Goal: Find specific page/section: Find specific page/section

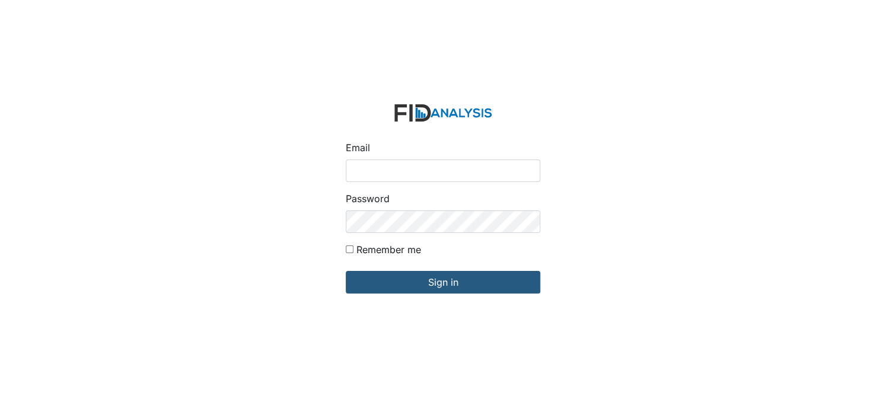
type input "[EMAIL_ADDRESS][DOMAIN_NAME]"
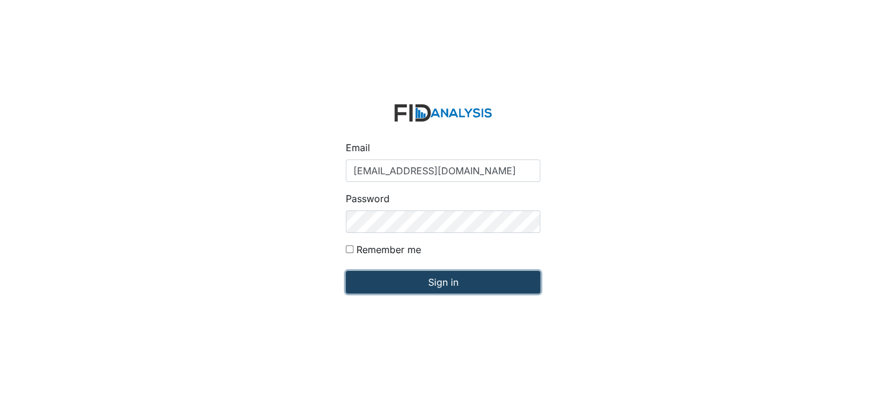
drag, startPoint x: 0, startPoint y: 0, endPoint x: 410, endPoint y: 280, distance: 496.7
click at [410, 280] on input "Sign in" at bounding box center [443, 282] width 194 height 23
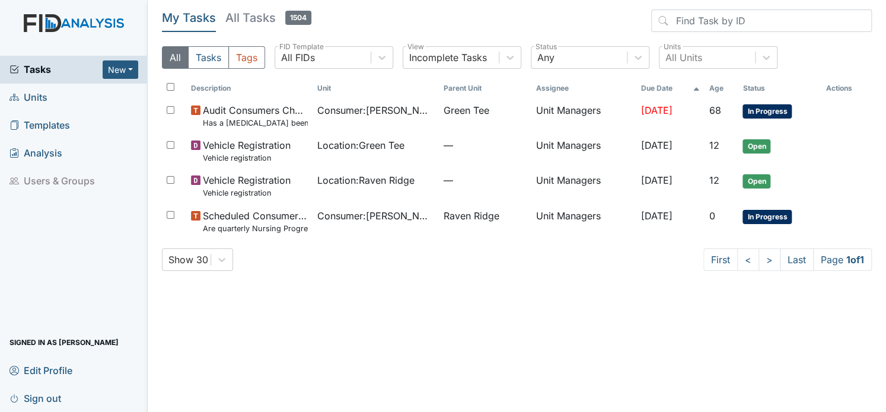
click at [25, 97] on span "Units" at bounding box center [28, 97] width 38 height 18
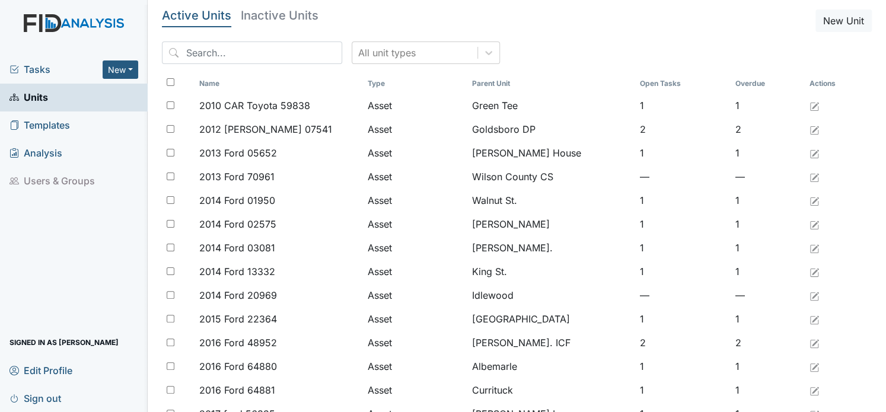
click at [36, 95] on span "Units" at bounding box center [28, 97] width 39 height 18
click at [215, 55] on input "search" at bounding box center [252, 53] width 180 height 23
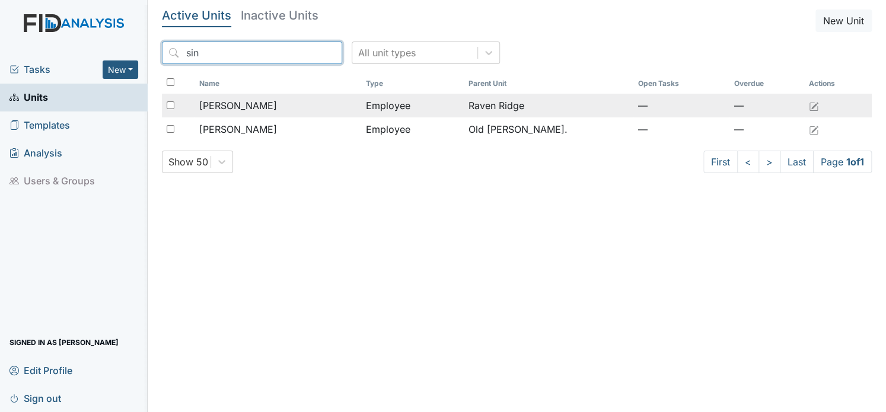
type input "sin"
click at [238, 107] on span "Atkinson, Sinclair" at bounding box center [238, 105] width 78 height 14
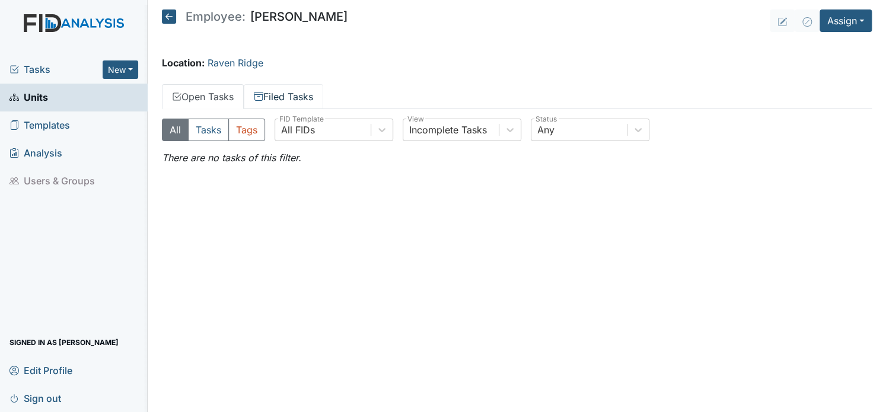
click at [285, 101] on link "Filed Tasks" at bounding box center [283, 96] width 79 height 25
click at [291, 100] on link "Filed Tasks" at bounding box center [283, 96] width 79 height 25
click at [291, 98] on link "Filed Tasks" at bounding box center [283, 96] width 79 height 25
click at [291, 97] on link "Filed Tasks" at bounding box center [283, 96] width 79 height 25
click at [207, 128] on button "Tasks" at bounding box center [208, 130] width 41 height 23
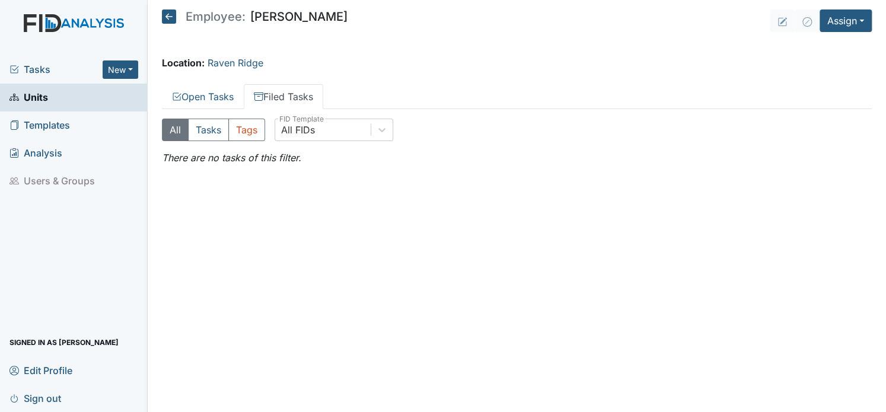
click at [315, 94] on link "Filed Tasks" at bounding box center [283, 96] width 79 height 25
click at [229, 98] on link "Open Tasks" at bounding box center [203, 96] width 82 height 25
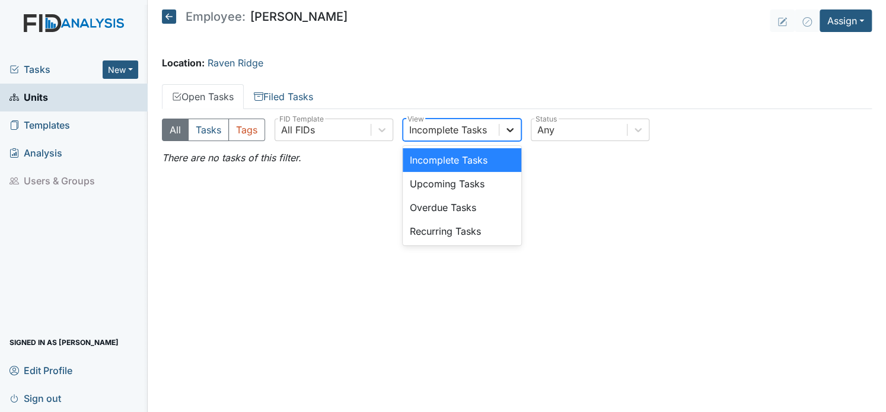
click at [513, 132] on icon at bounding box center [510, 130] width 12 height 12
click at [481, 182] on div "Upcoming Tasks" at bounding box center [462, 184] width 119 height 24
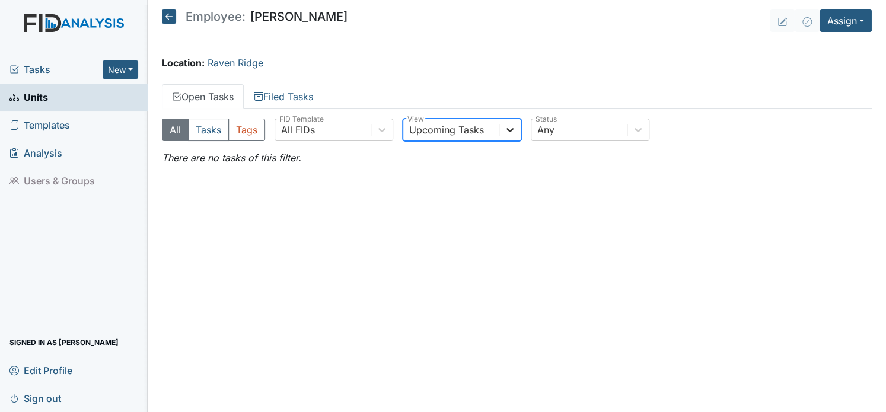
click at [511, 130] on icon at bounding box center [509, 130] width 7 height 4
